Goal: Transaction & Acquisition: Obtain resource

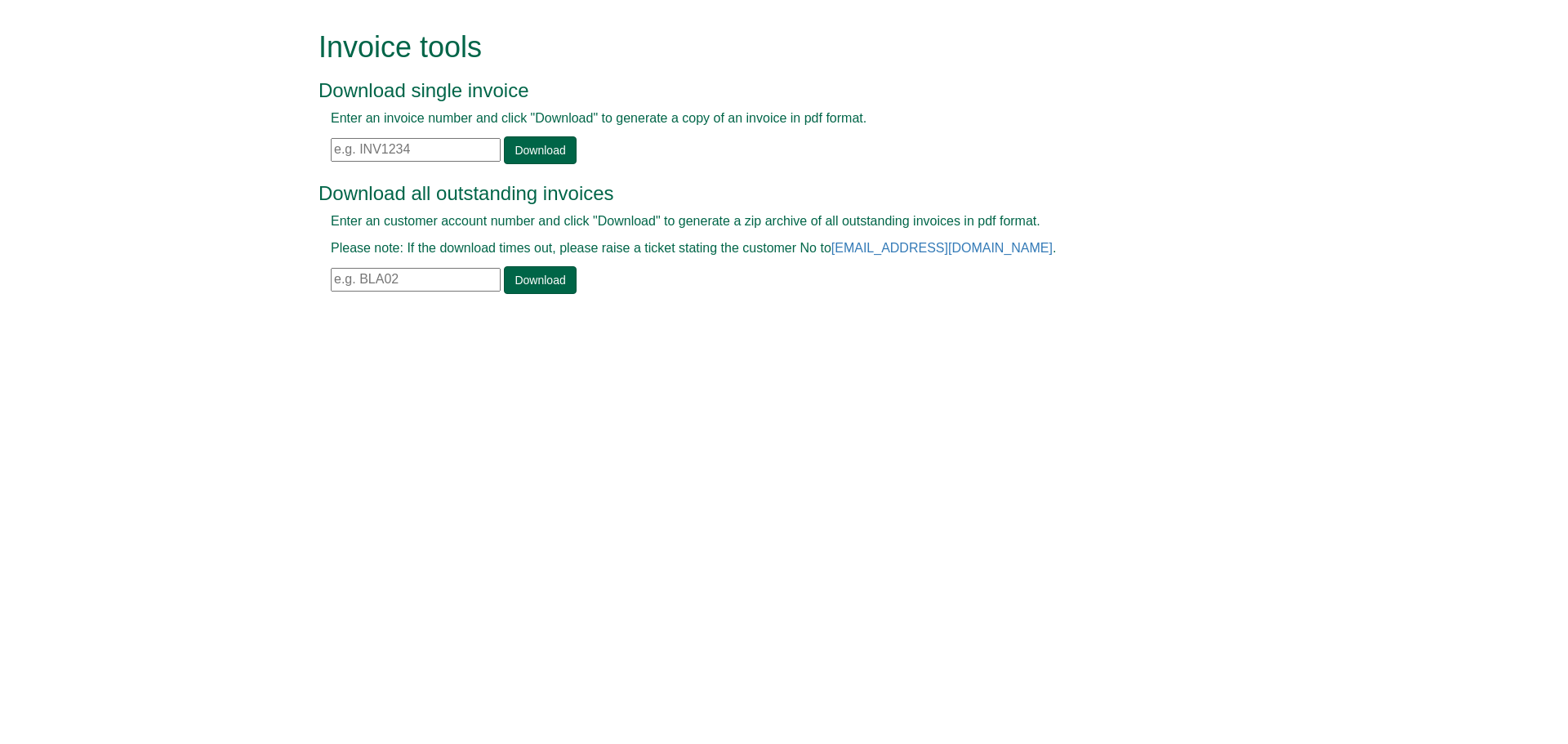
click at [351, 277] on input "text" at bounding box center [415, 279] width 170 height 24
type input "GEH16"
click at [547, 277] on link "Download" at bounding box center [539, 279] width 72 height 28
click at [332, 147] on input "text" at bounding box center [415, 149] width 170 height 24
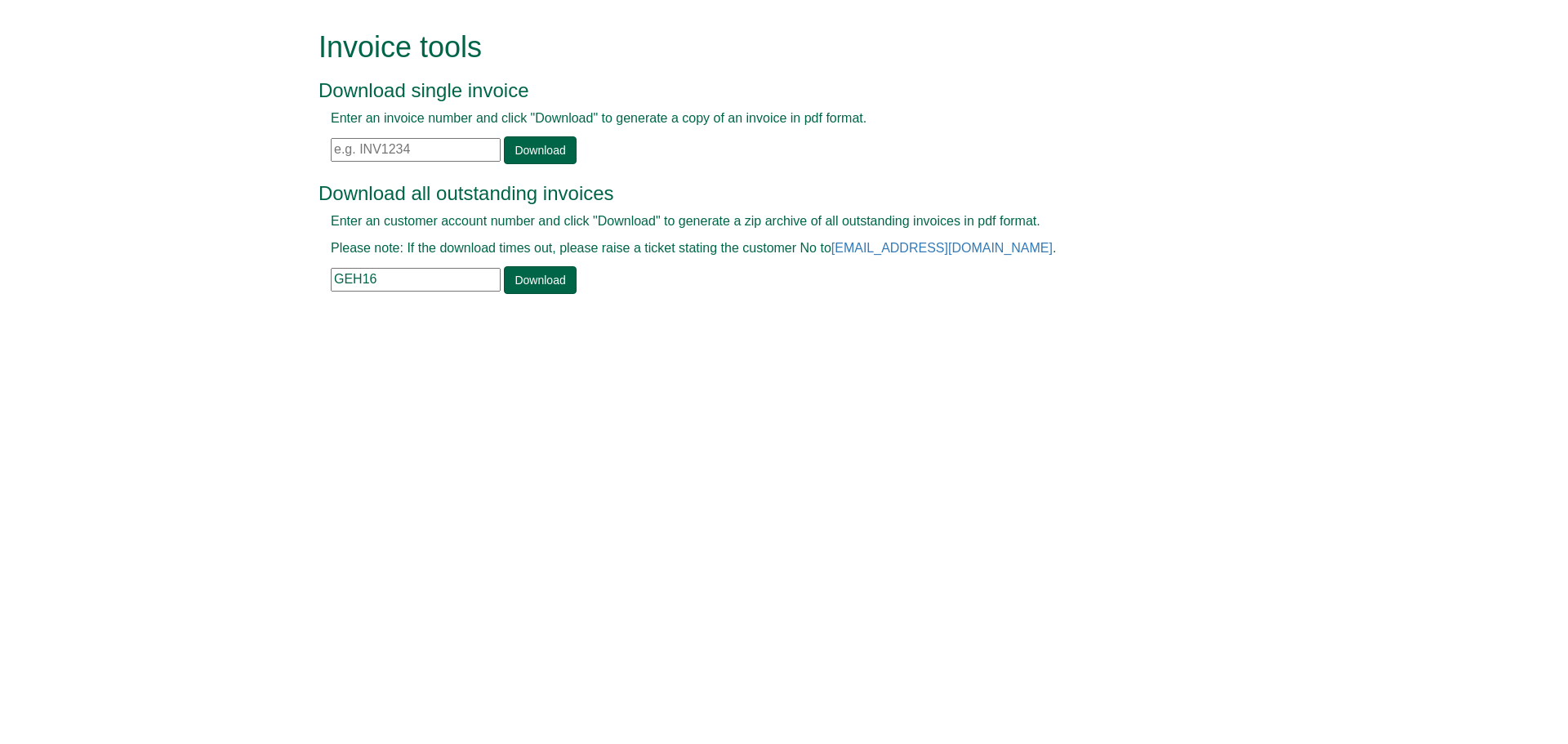
paste input "INV1326622"
type input "INV1326622"
click at [531, 152] on link "Download" at bounding box center [539, 150] width 72 height 28
drag, startPoint x: 391, startPoint y: 273, endPoint x: 315, endPoint y: 280, distance: 76.3
click at [315, 280] on div "Invoice tools Download single invoice Enter an invoice number and click "Downlo…" at bounding box center [784, 164] width 955 height 329
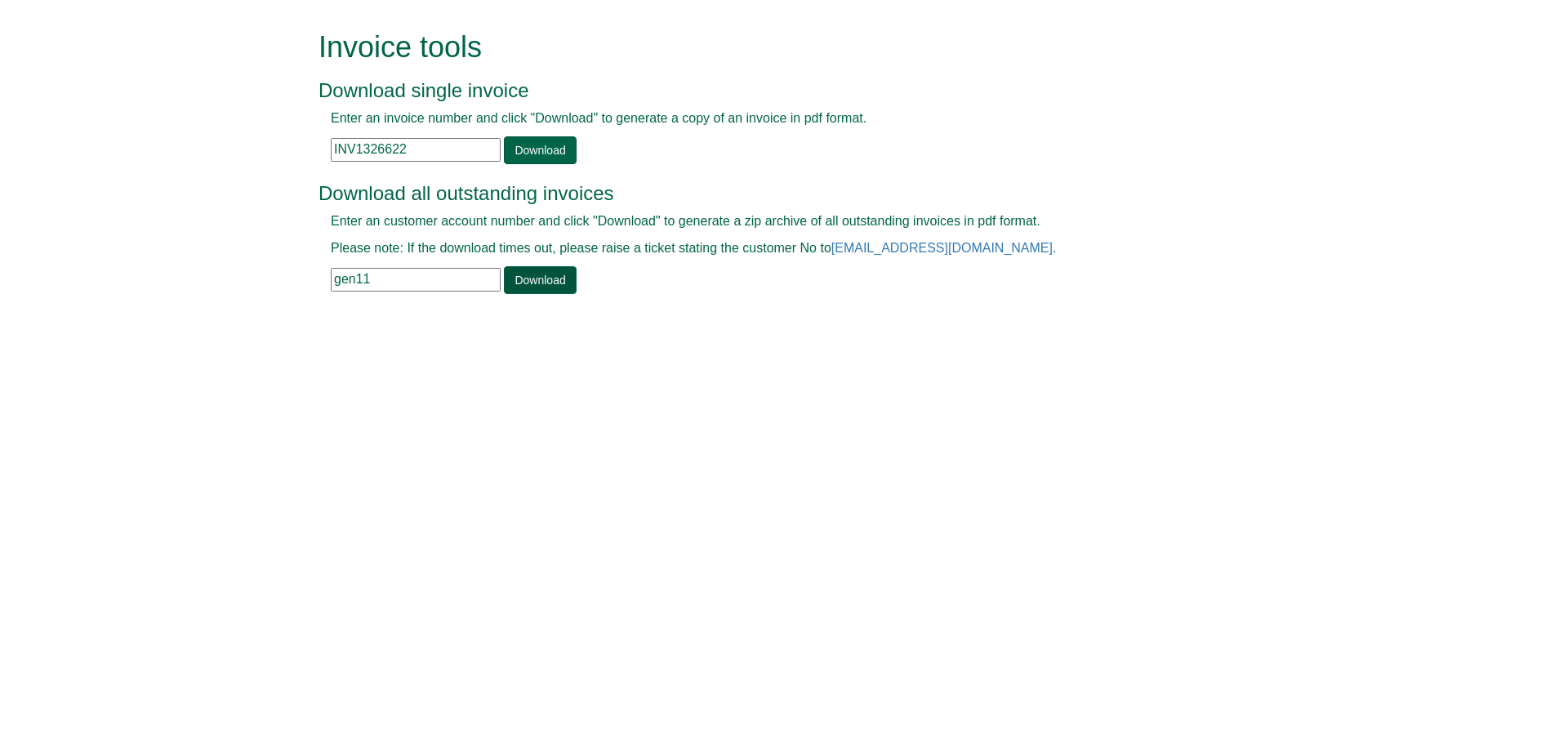
type input "gen11"
click at [553, 273] on link "Download" at bounding box center [539, 279] width 72 height 28
drag, startPoint x: 440, startPoint y: 151, endPoint x: 314, endPoint y: 141, distance: 126.4
click at [314, 141] on div "Invoice tools Download single invoice Enter an invoice number and click "Downlo…" at bounding box center [784, 164] width 955 height 329
paste input "INV1252512"
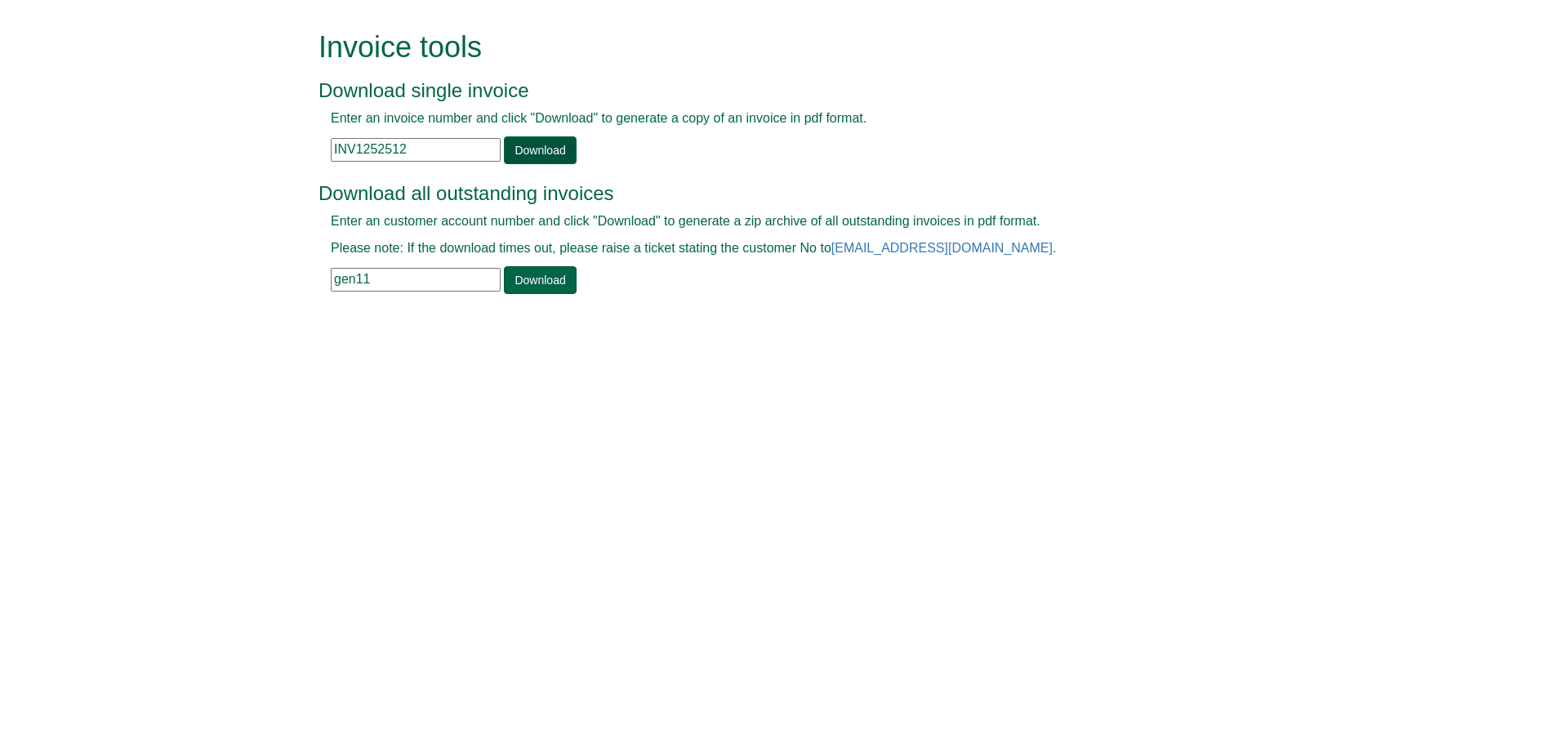
type input "INV1252512"
click at [521, 153] on link "Download" at bounding box center [539, 150] width 72 height 28
click at [541, 158] on link "Download" at bounding box center [539, 150] width 72 height 28
click at [538, 152] on link "Download" at bounding box center [539, 150] width 72 height 28
drag, startPoint x: 447, startPoint y: 148, endPoint x: 294, endPoint y: 158, distance: 153.3
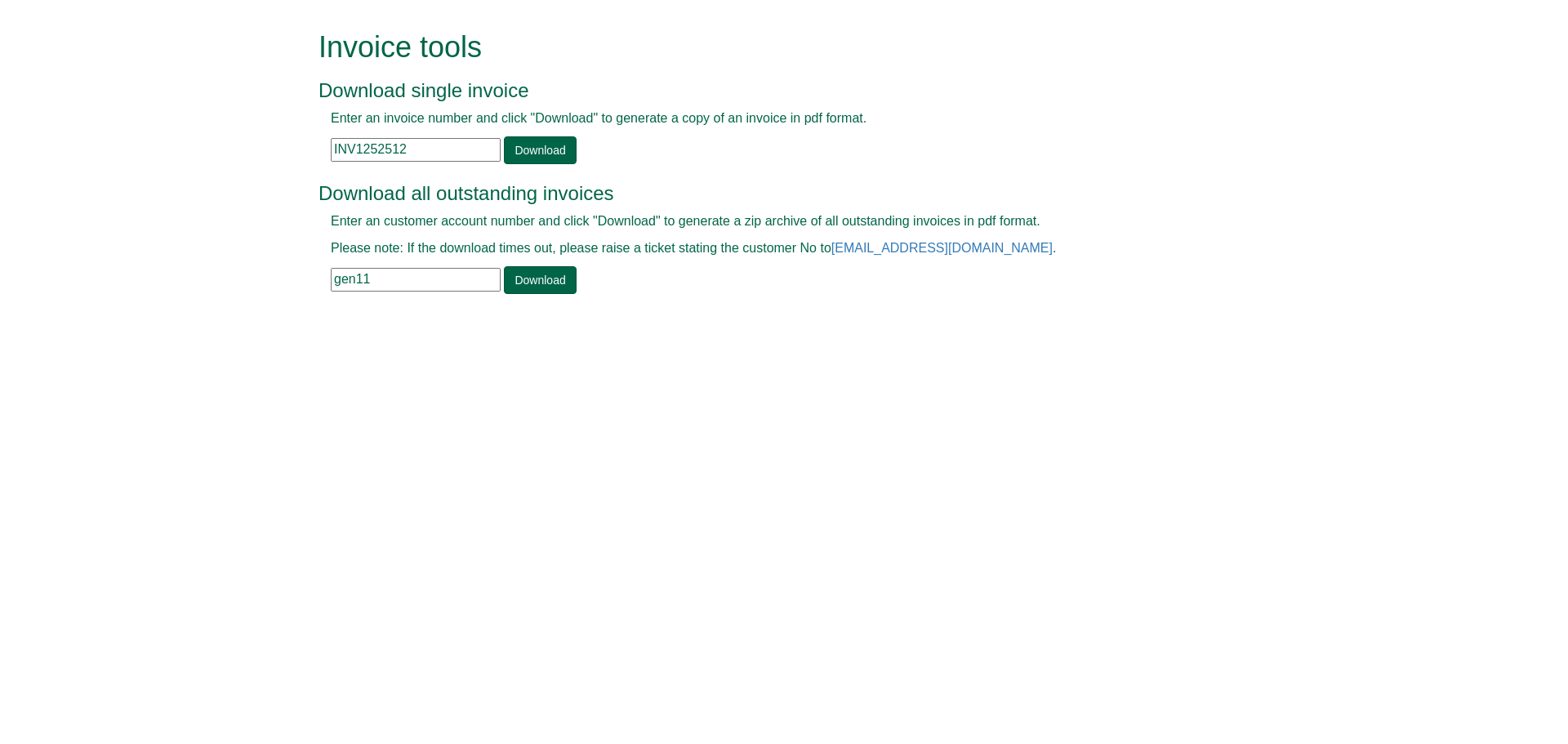
click at [295, 159] on form "Invoice tools Download single invoice Enter an invoice number and click "Downlo…" at bounding box center [784, 164] width 1568 height 329
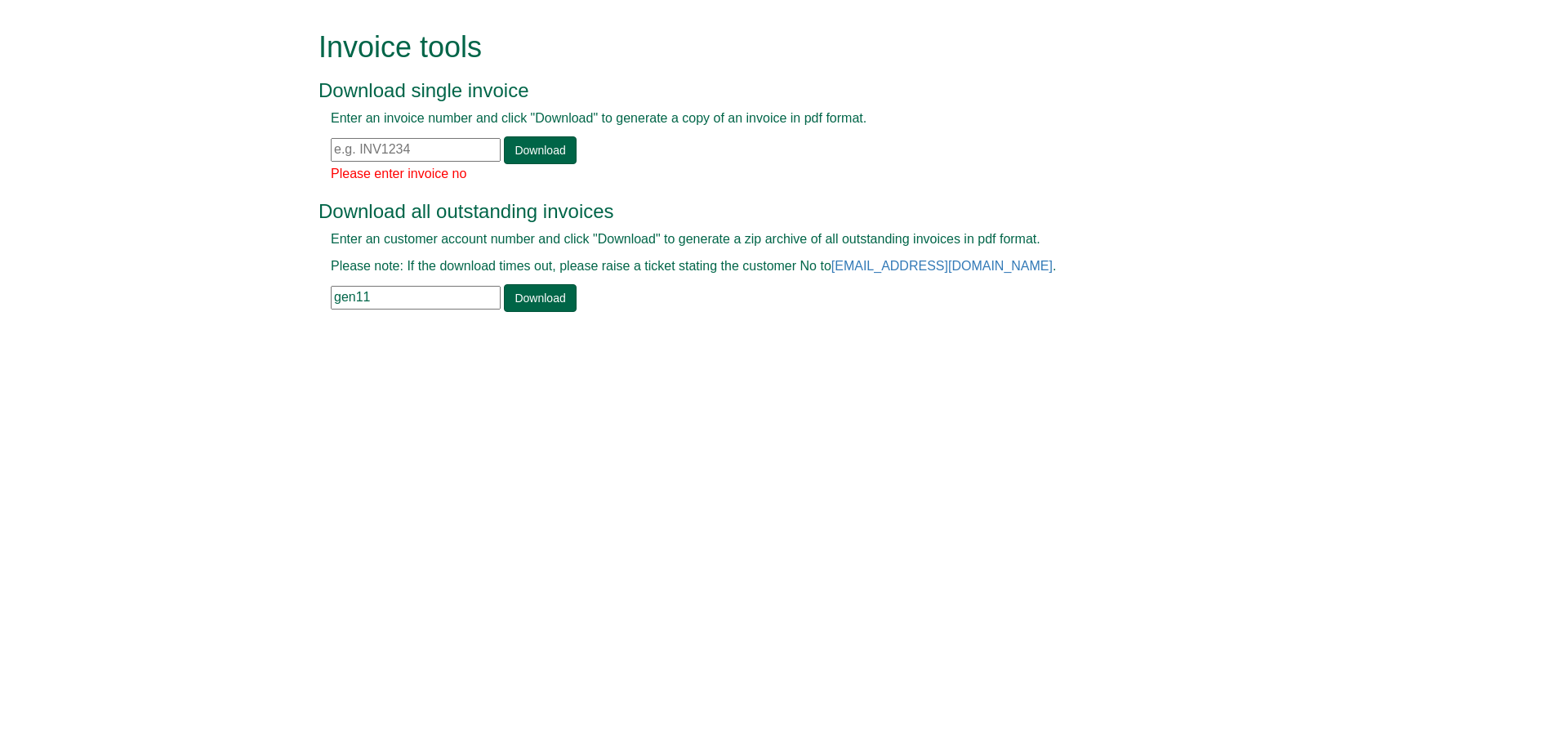
click at [337, 144] on input "text" at bounding box center [415, 149] width 170 height 24
paste input "INV1252512"
type input "INV1252512"
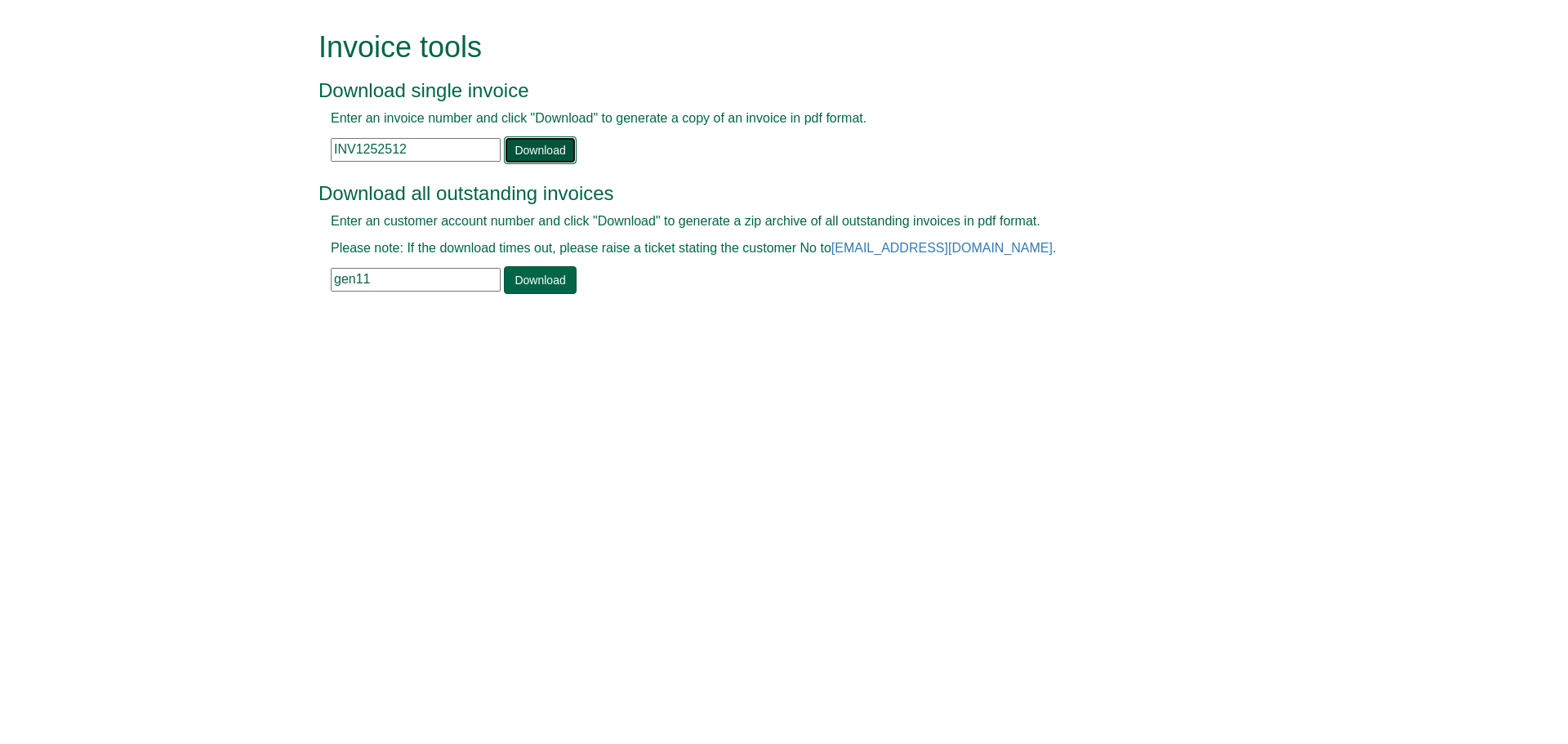
click at [533, 152] on link "Download" at bounding box center [539, 150] width 72 height 28
drag, startPoint x: 411, startPoint y: 145, endPoint x: 327, endPoint y: 146, distance: 84.0
click at [327, 146] on div "Enter an invoice number and click "Download" to generate a copy of an invoice i…" at bounding box center [765, 137] width 894 height 55
paste input "[DATE]"
type input "[DATE]"
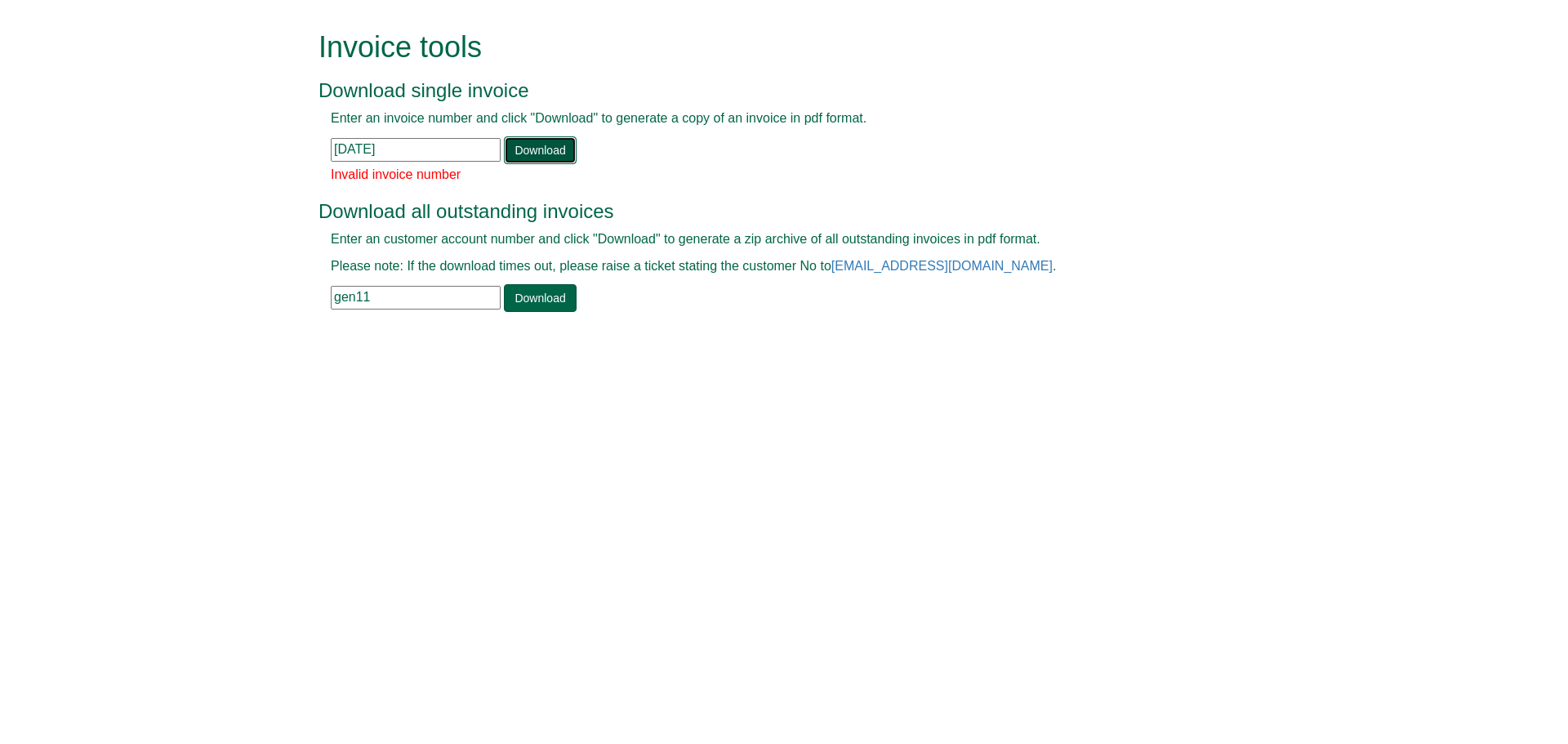
click at [527, 150] on link "Download" at bounding box center [539, 150] width 72 height 28
drag, startPoint x: 425, startPoint y: 150, endPoint x: 329, endPoint y: 157, distance: 96.3
click at [329, 157] on div "Enter an invoice number and click "Download" to generate a copy of an invoice i…" at bounding box center [765, 137] width 894 height 55
click at [341, 149] on input "text" at bounding box center [415, 149] width 170 height 24
paste input "INV1331734"
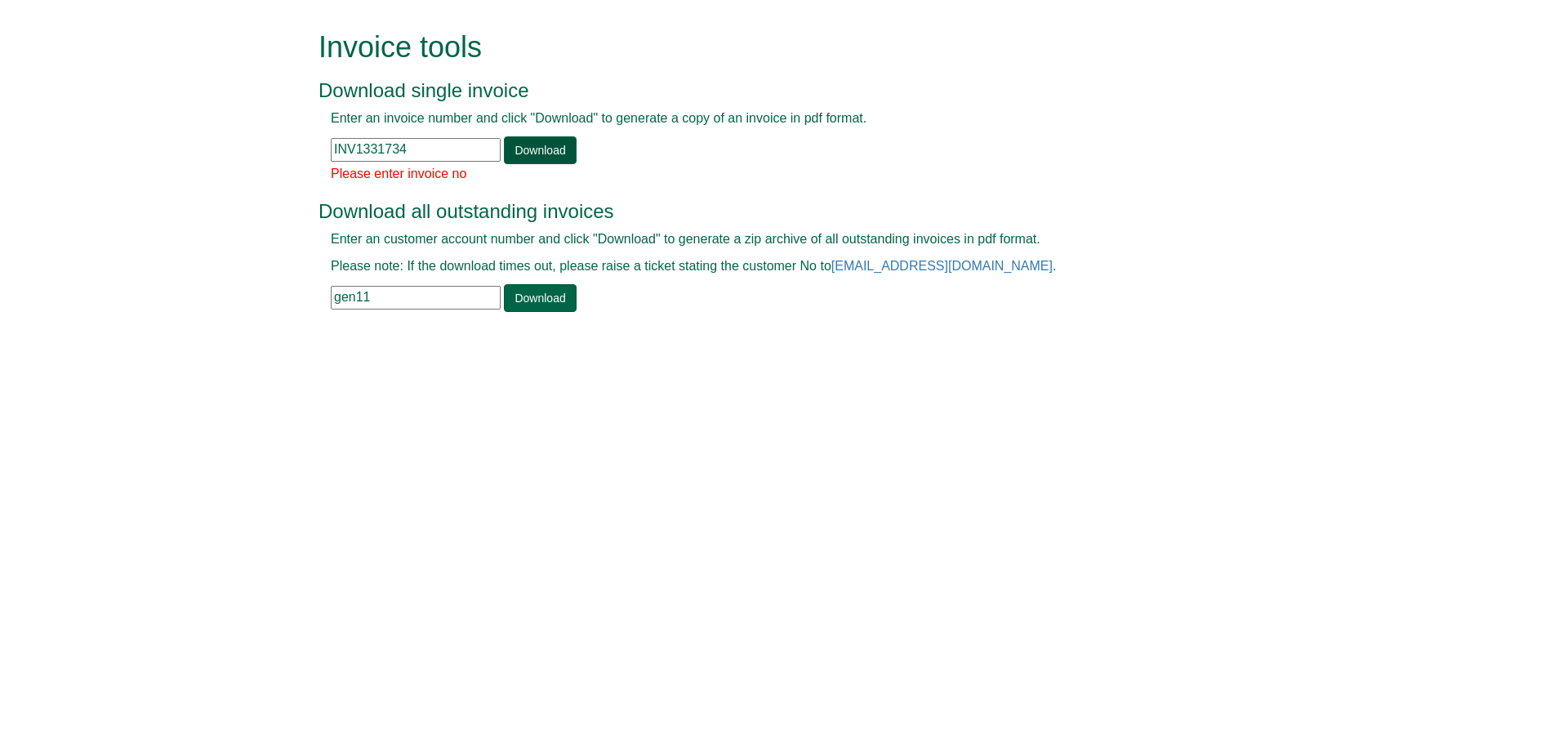
type input "INV1331734"
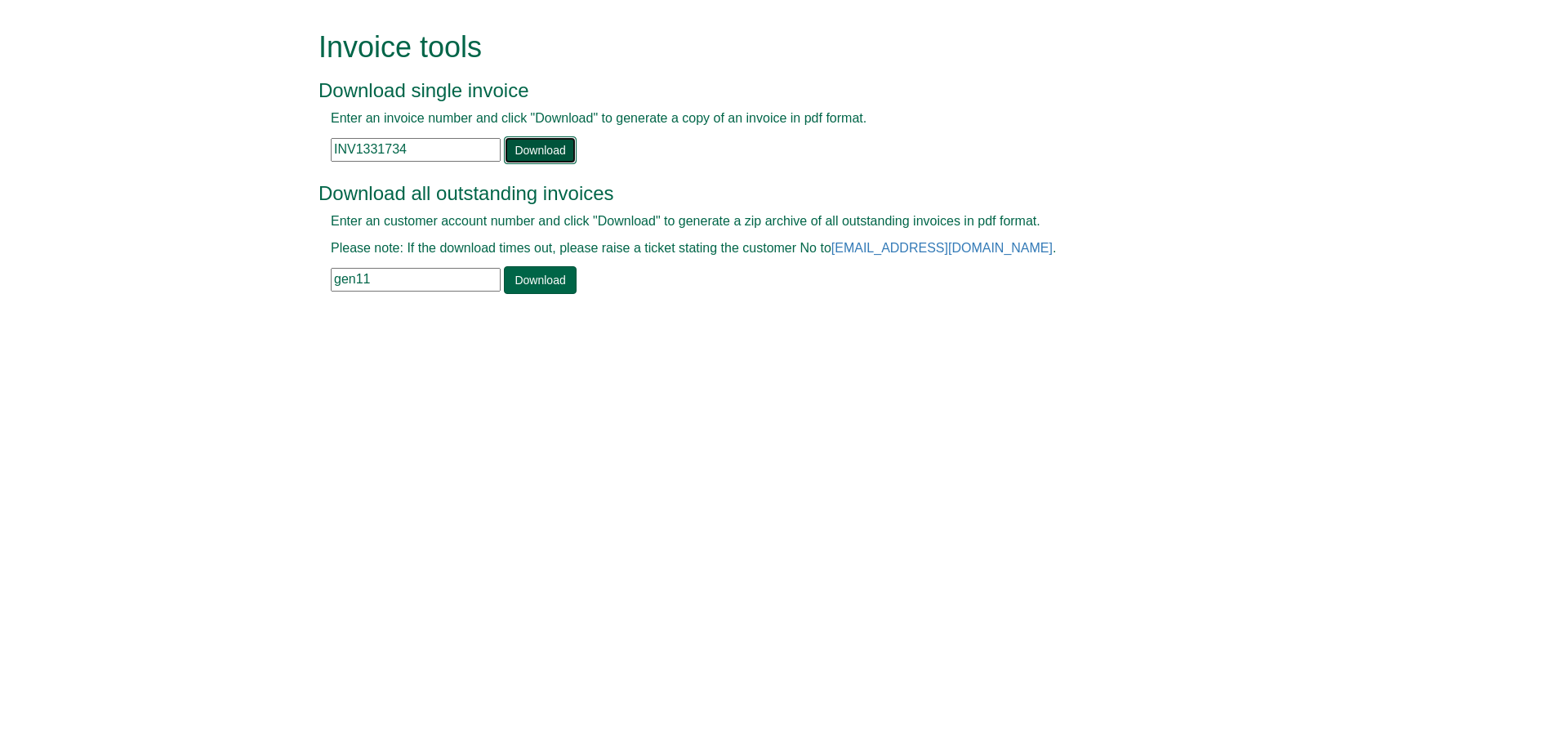
click at [514, 146] on link "Download" at bounding box center [539, 150] width 72 height 28
click at [550, 144] on link "Download" at bounding box center [539, 150] width 72 height 28
drag, startPoint x: 405, startPoint y: 149, endPoint x: 329, endPoint y: 154, distance: 76.2
click at [329, 154] on div "Enter an invoice number and click "Download" to generate a copy of an invoice i…" at bounding box center [765, 137] width 894 height 55
paste input "INV1331734"
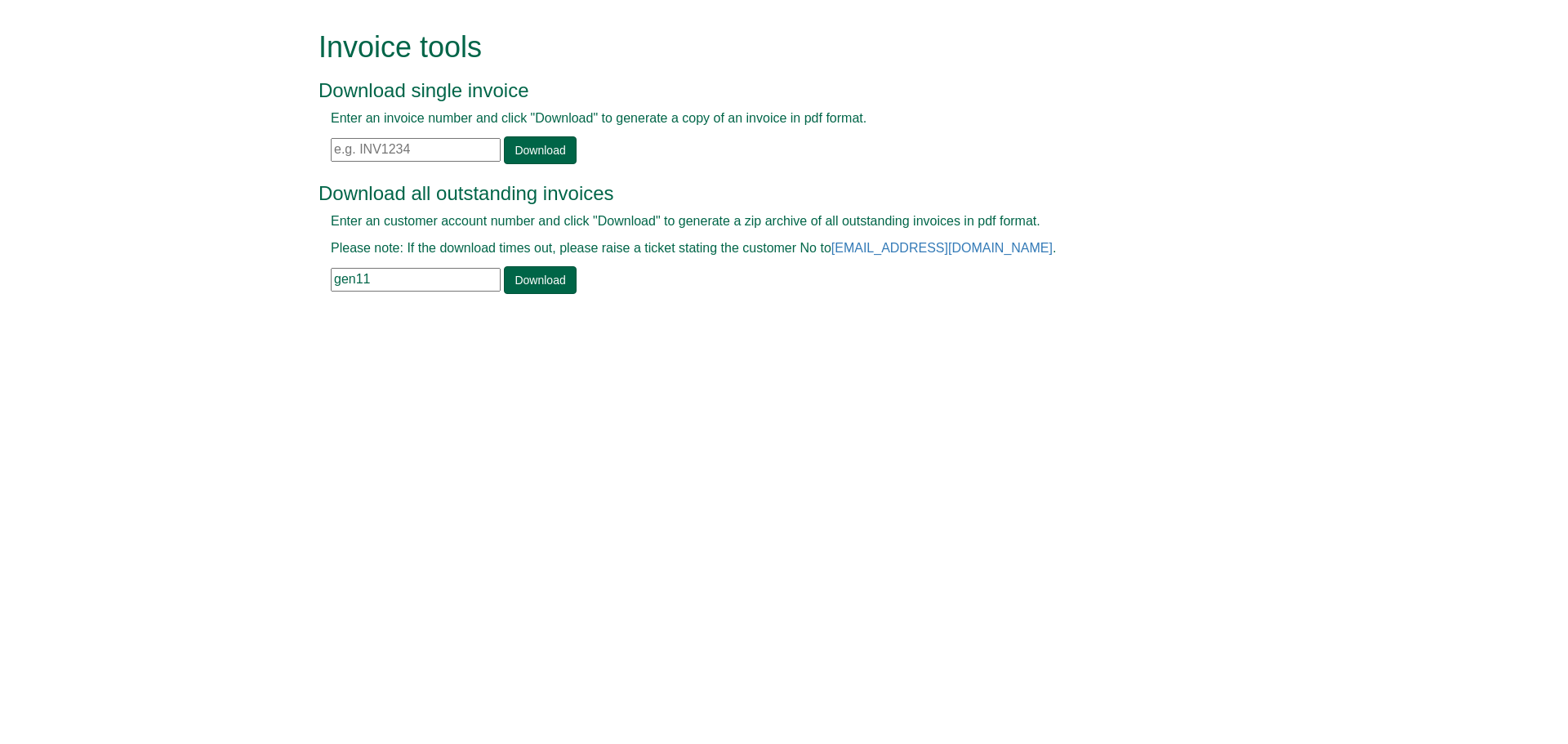
type input "INV1331734"
click at [513, 153] on link "Download" at bounding box center [539, 150] width 72 height 28
drag, startPoint x: 393, startPoint y: 277, endPoint x: 329, endPoint y: 277, distance: 64.0
click at [329, 277] on div "Enter an customer account number and click "Download" to generate a zip archive…" at bounding box center [765, 254] width 894 height 82
type input "OGPM01"
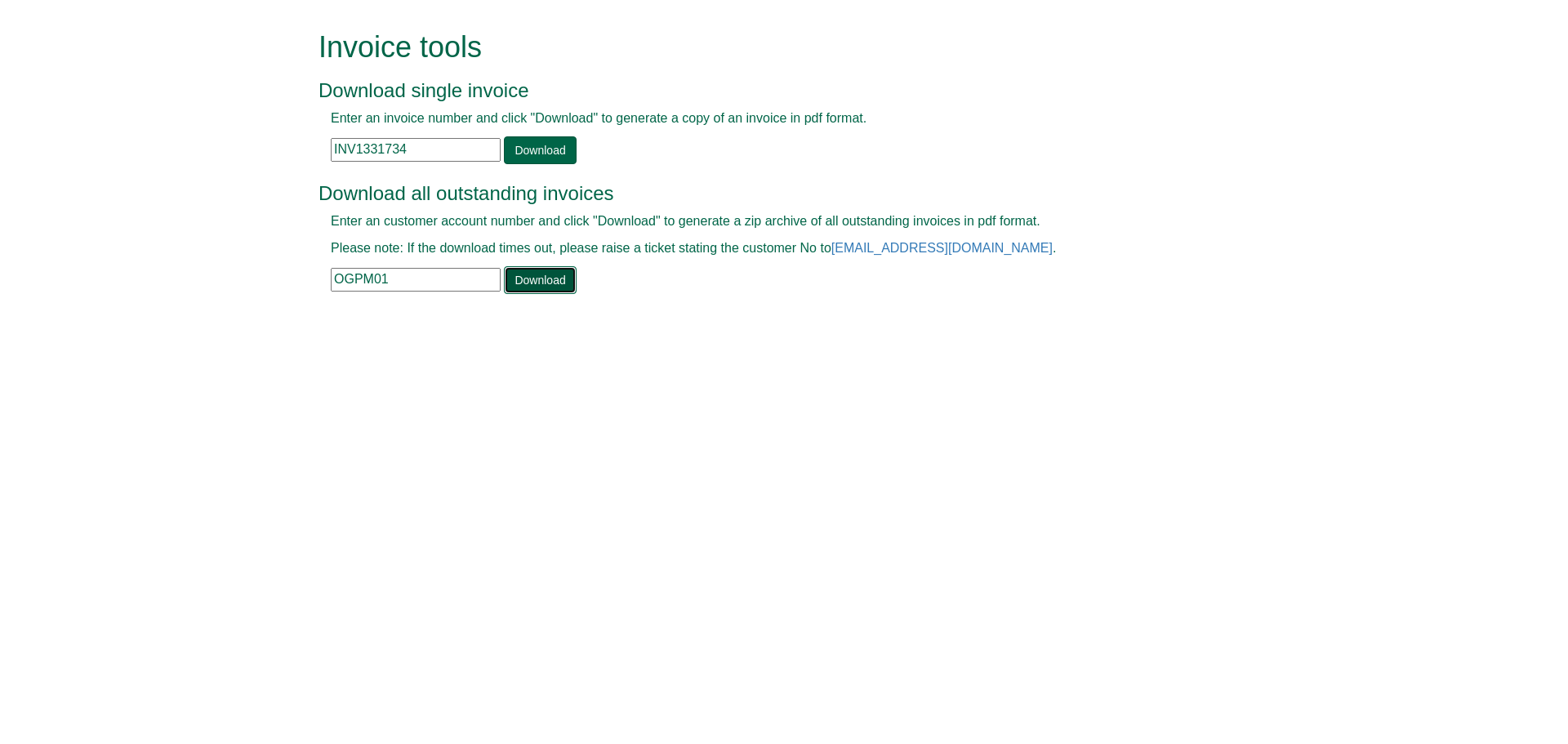
click at [540, 281] on link "Download" at bounding box center [539, 279] width 72 height 28
click at [331, 152] on input "INV1331734" at bounding box center [415, 149] width 170 height 24
paste input "INV1287395"
type input "INV1287395"
click at [537, 146] on link "Download" at bounding box center [539, 150] width 72 height 28
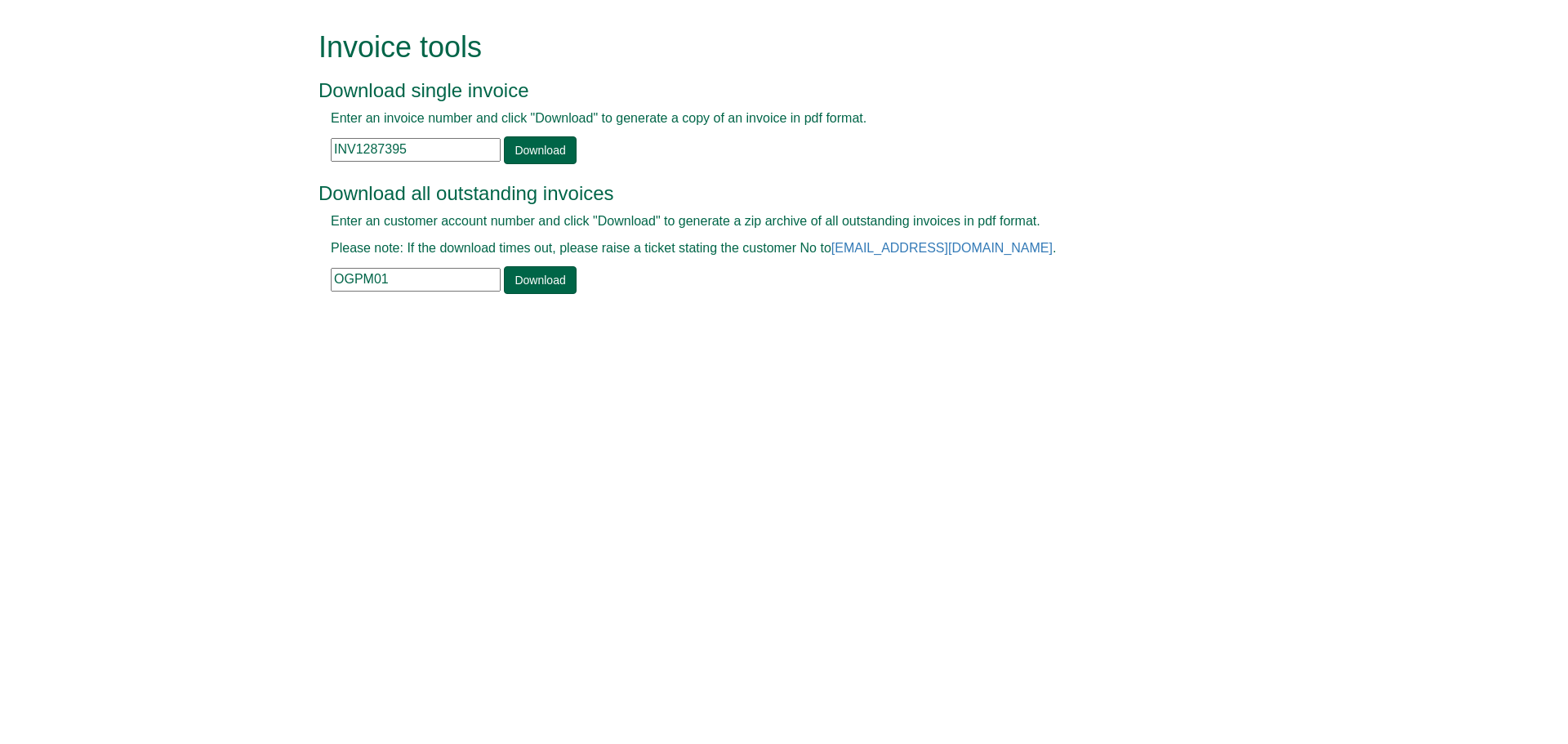
drag, startPoint x: 331, startPoint y: 282, endPoint x: 412, endPoint y: 270, distance: 81.9
click at [412, 270] on input "OGPM01" at bounding box center [415, 279] width 170 height 24
type input "pcc25"
click at [558, 288] on link "Download" at bounding box center [539, 279] width 72 height 28
